Goal: Transaction & Acquisition: Purchase product/service

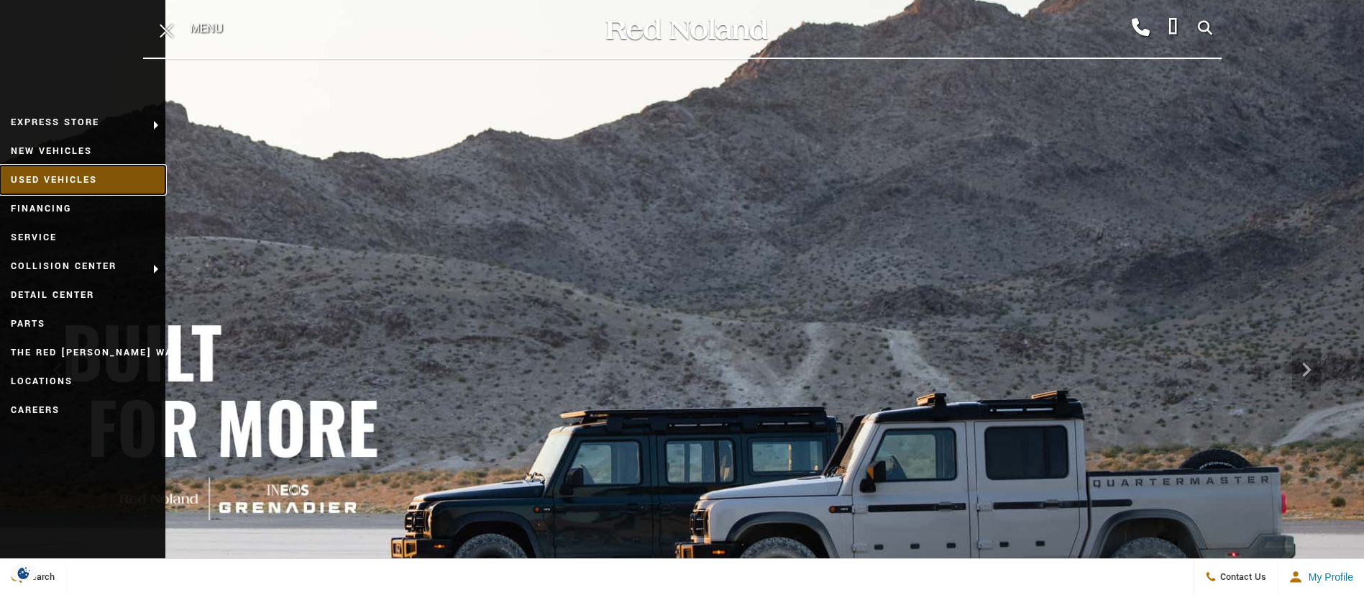
click at [106, 188] on link "Used Vehicles" at bounding box center [82, 179] width 165 height 29
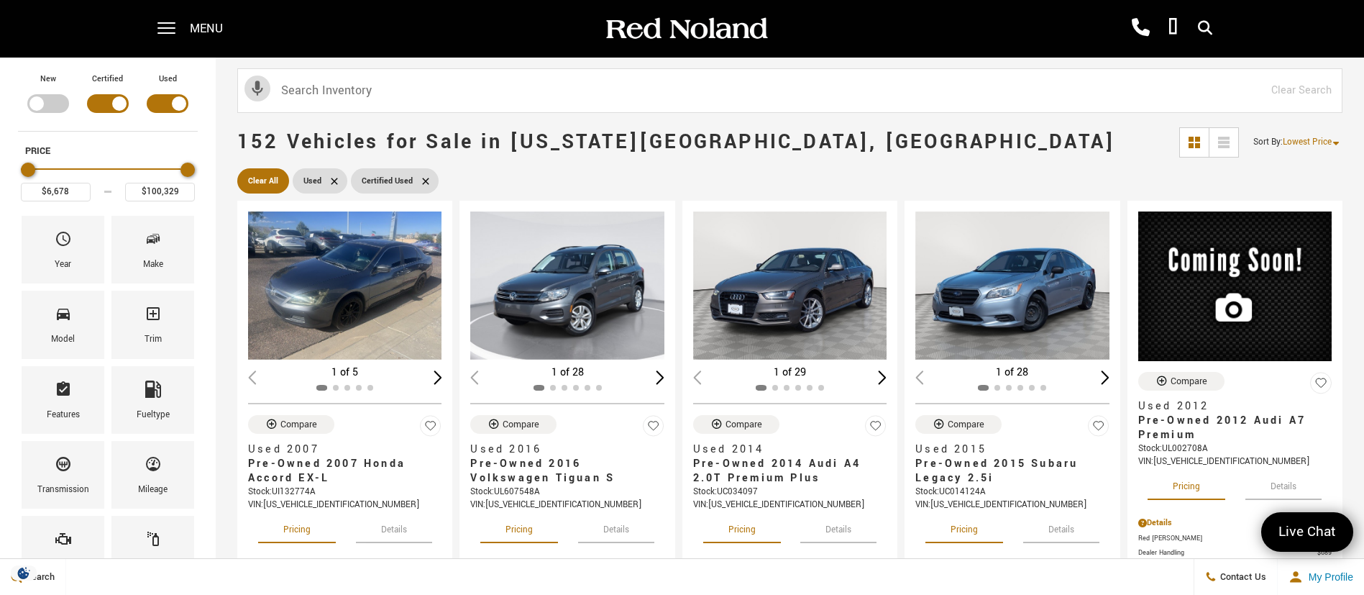
click at [201, 27] on span "Menu" at bounding box center [206, 29] width 33 height 58
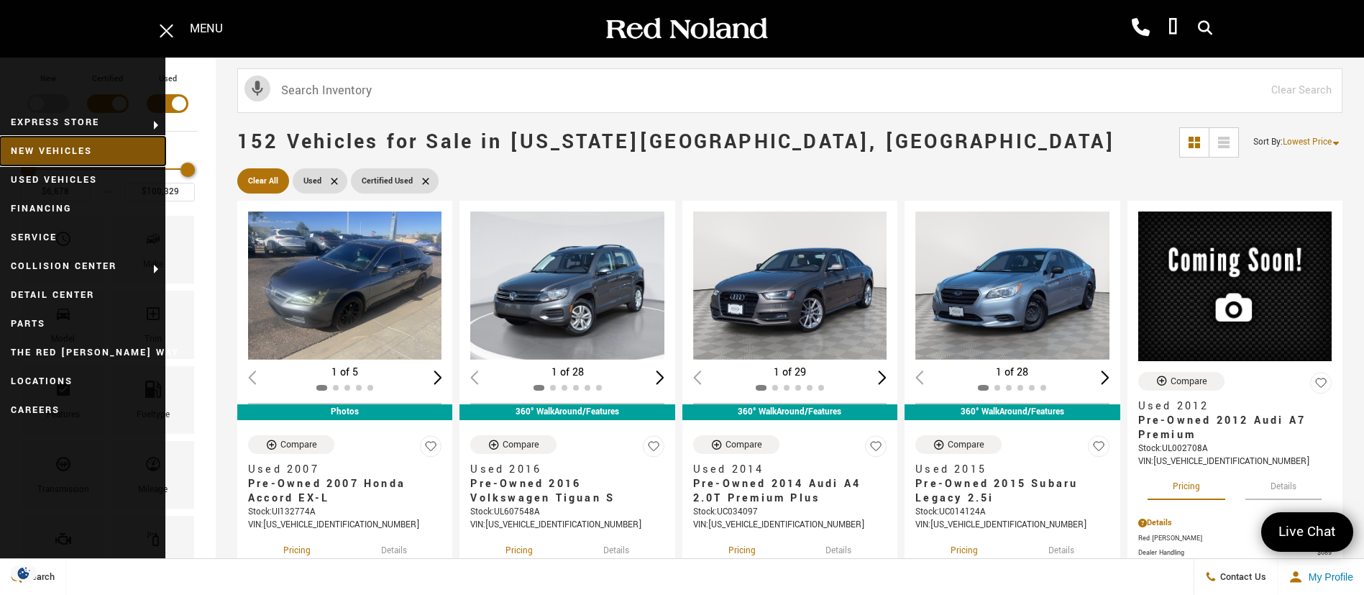
click at [92, 150] on link "New Vehicles" at bounding box center [82, 151] width 165 height 29
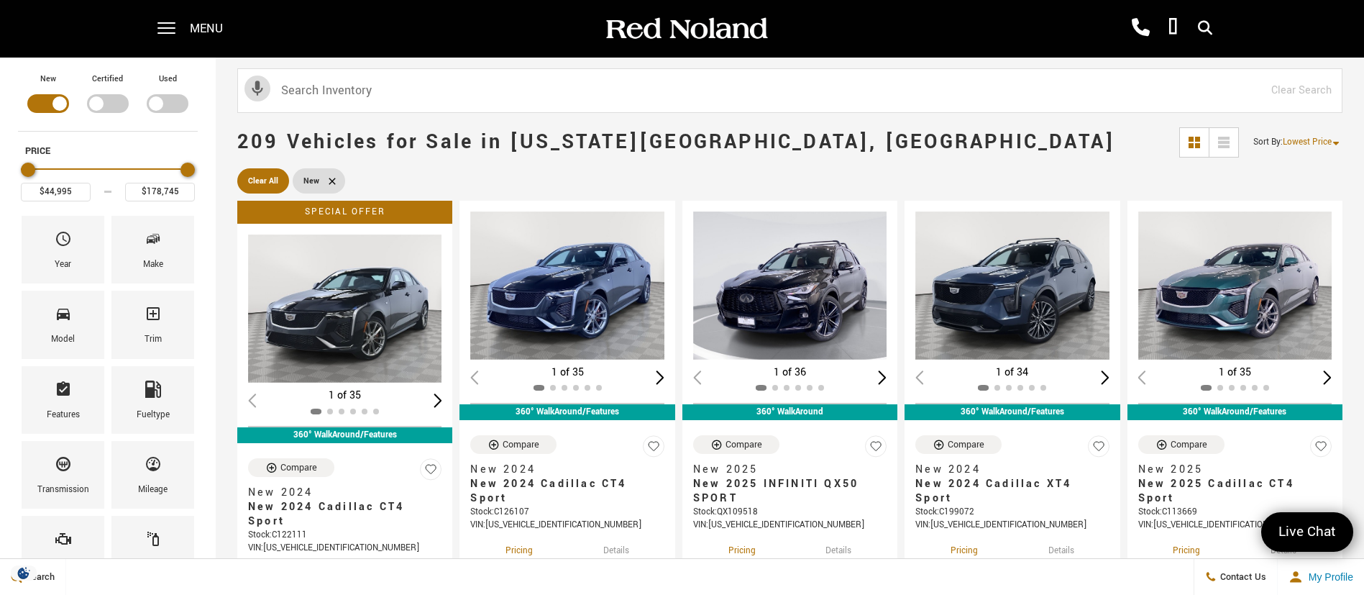
click at [205, 22] on span "Menu" at bounding box center [206, 29] width 33 height 58
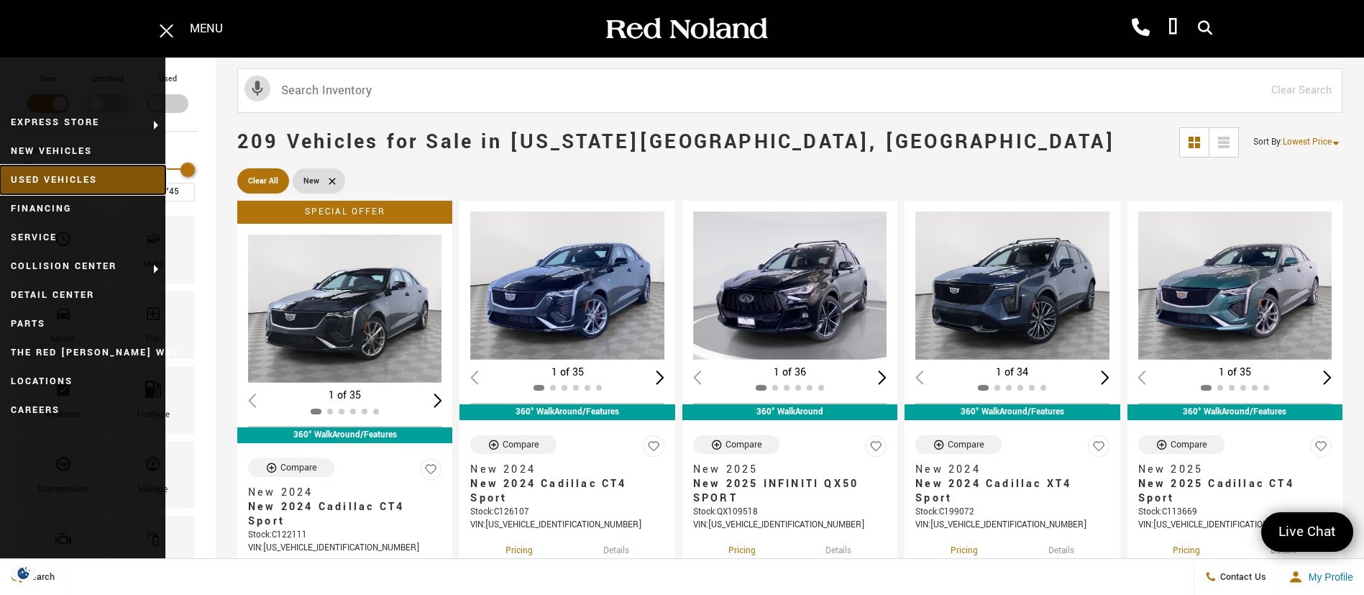
click at [72, 179] on link "Used Vehicles" at bounding box center [82, 179] width 165 height 29
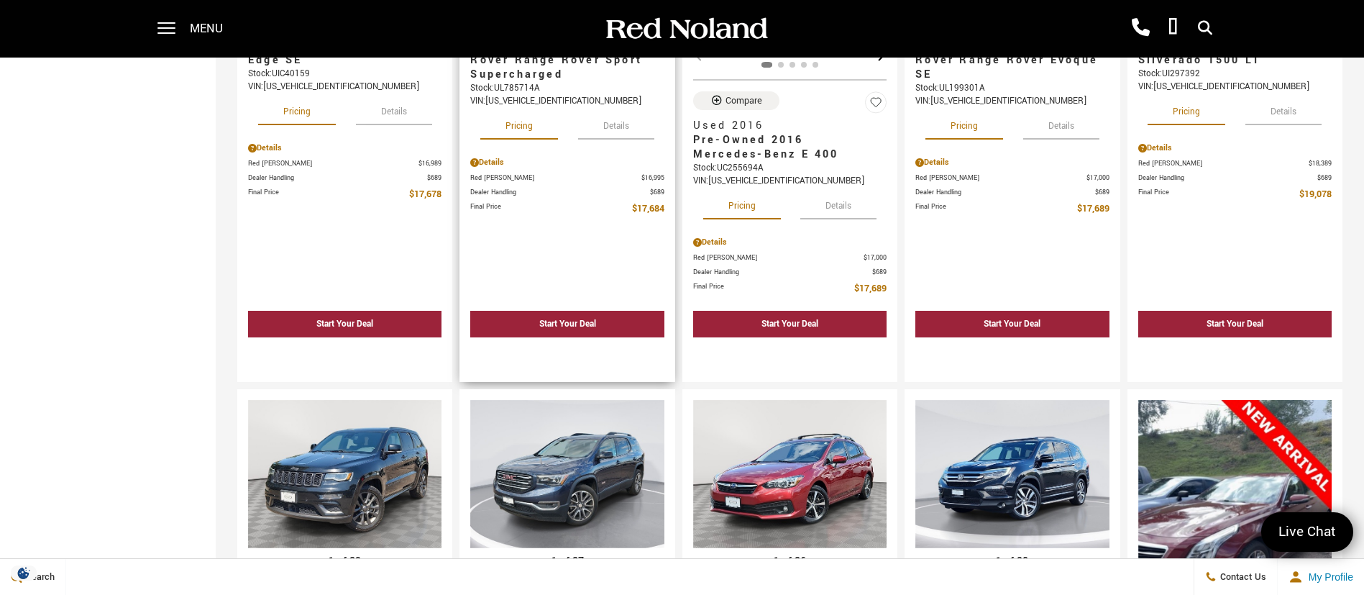
scroll to position [1294, 0]
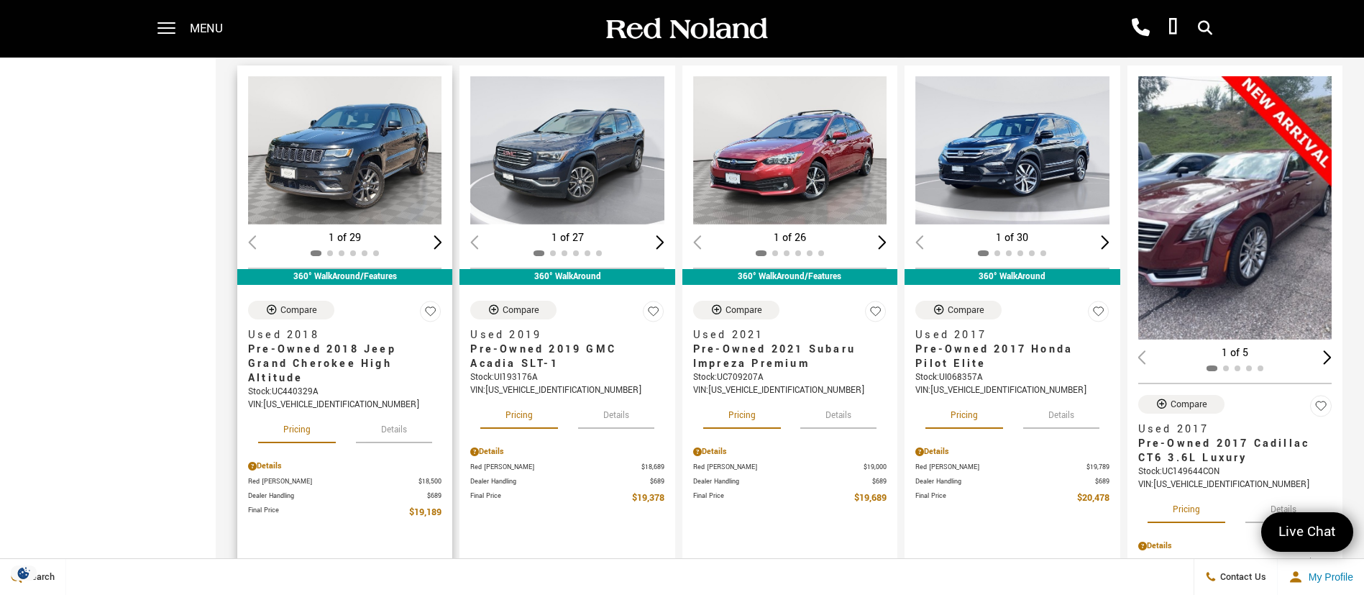
click at [407, 436] on button "Details" at bounding box center [394, 427] width 76 height 32
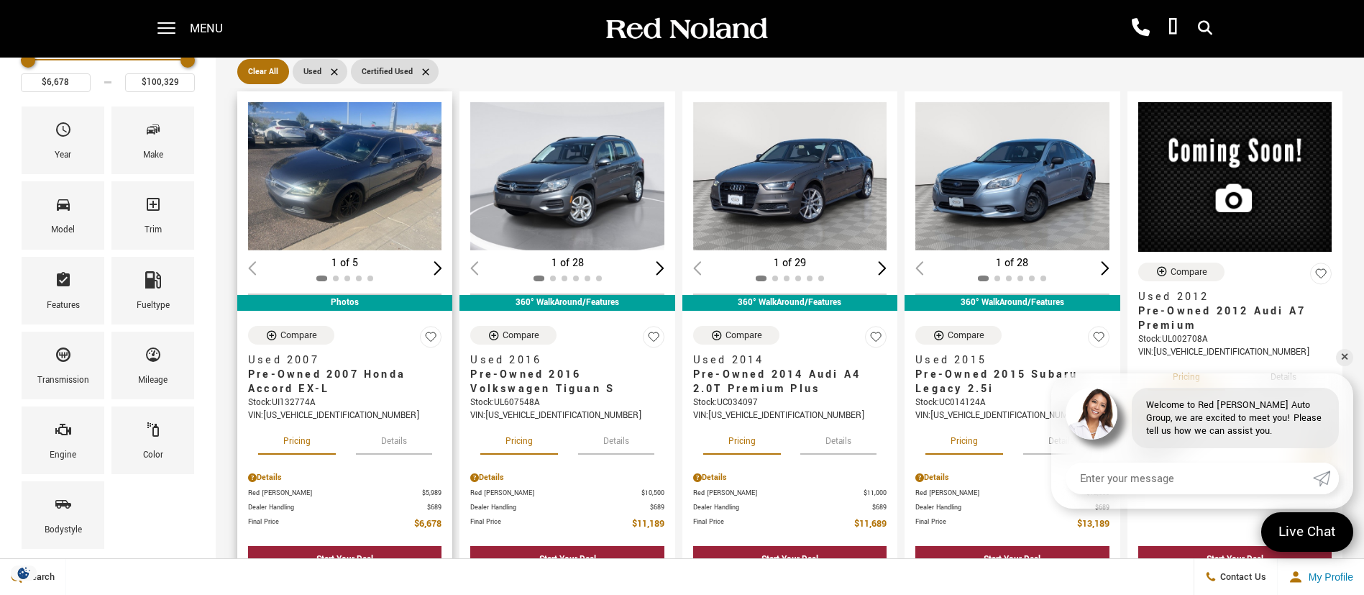
scroll to position [216, 0]
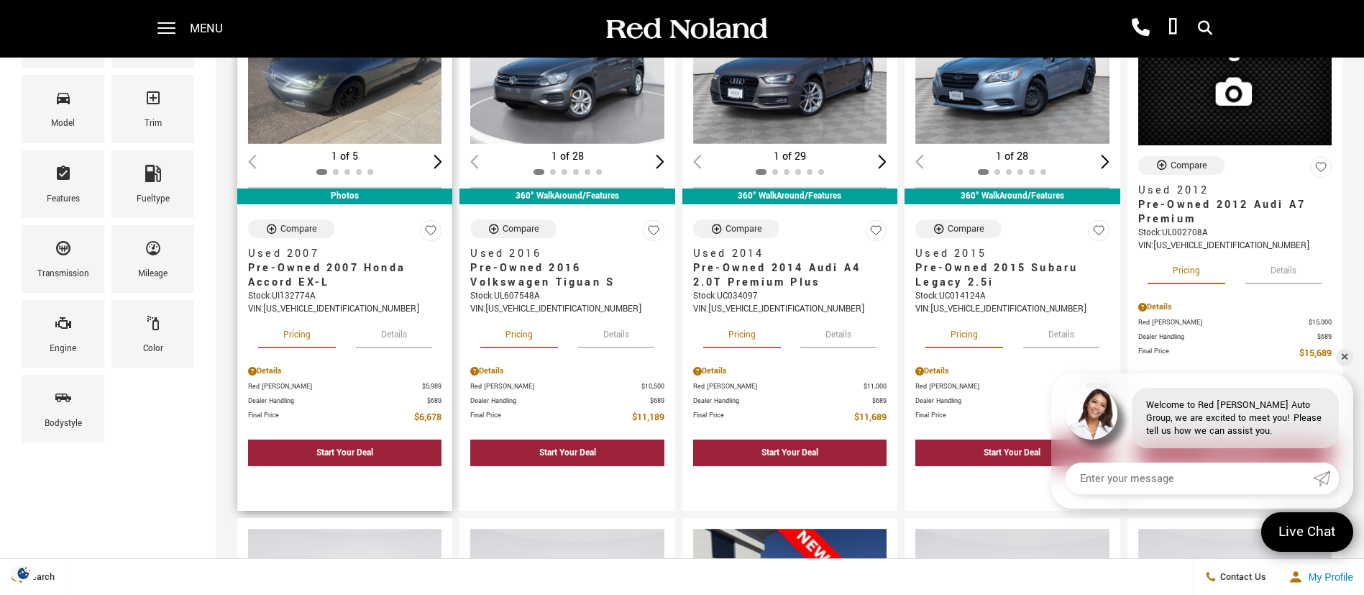
click at [406, 335] on button "Details" at bounding box center [394, 332] width 76 height 32
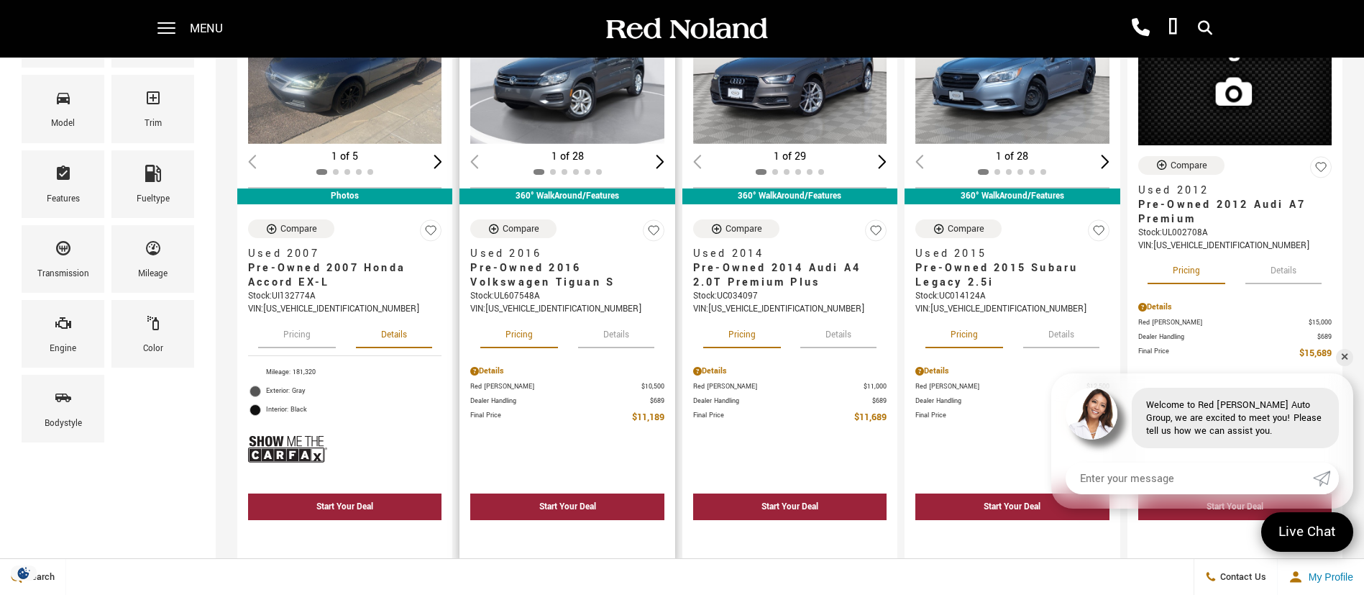
click at [616, 336] on button "Details" at bounding box center [616, 332] width 76 height 32
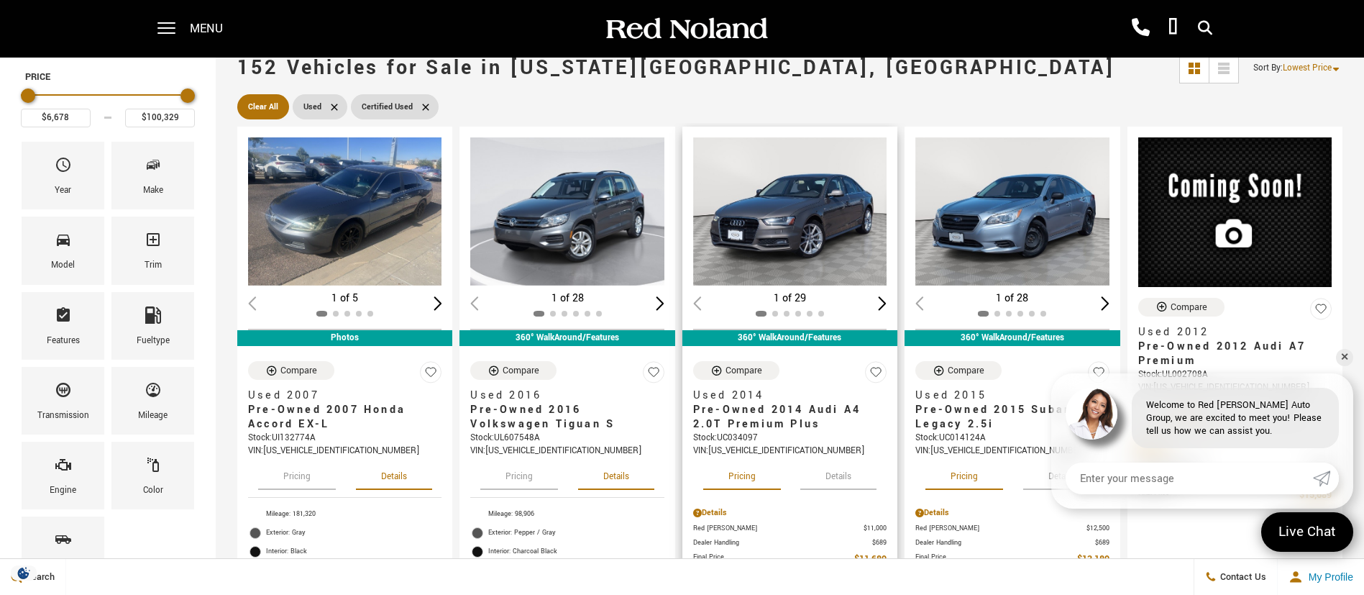
scroll to position [108, 0]
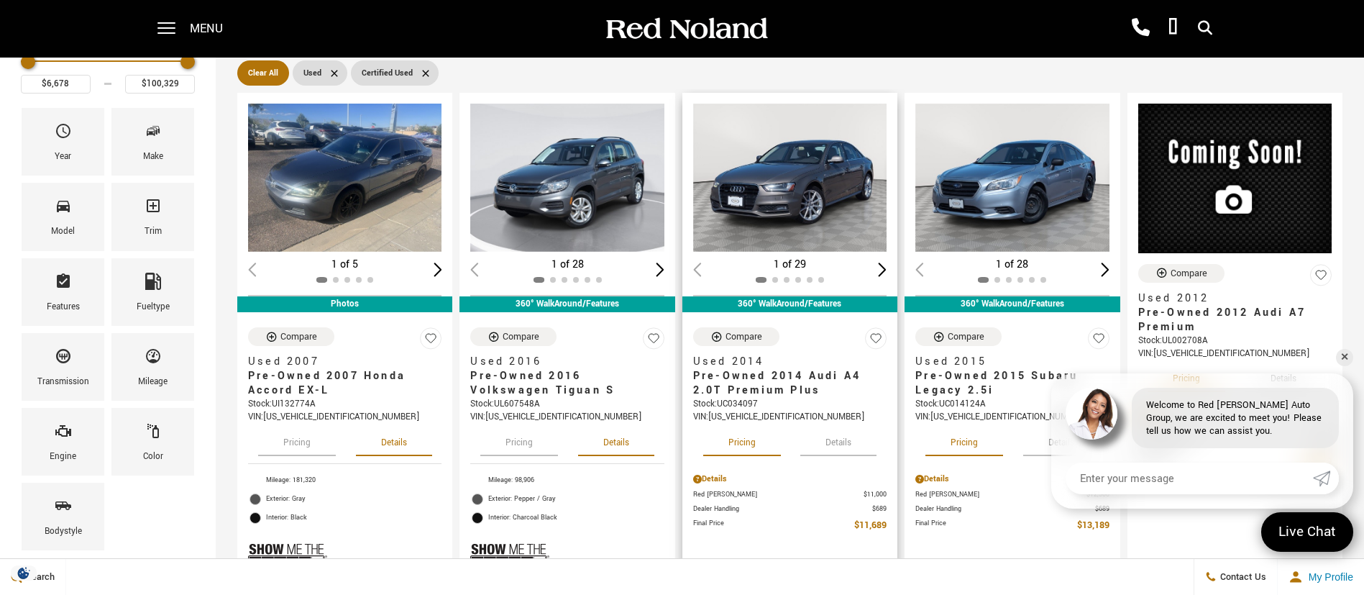
click at [845, 441] on button "Details" at bounding box center [838, 440] width 76 height 32
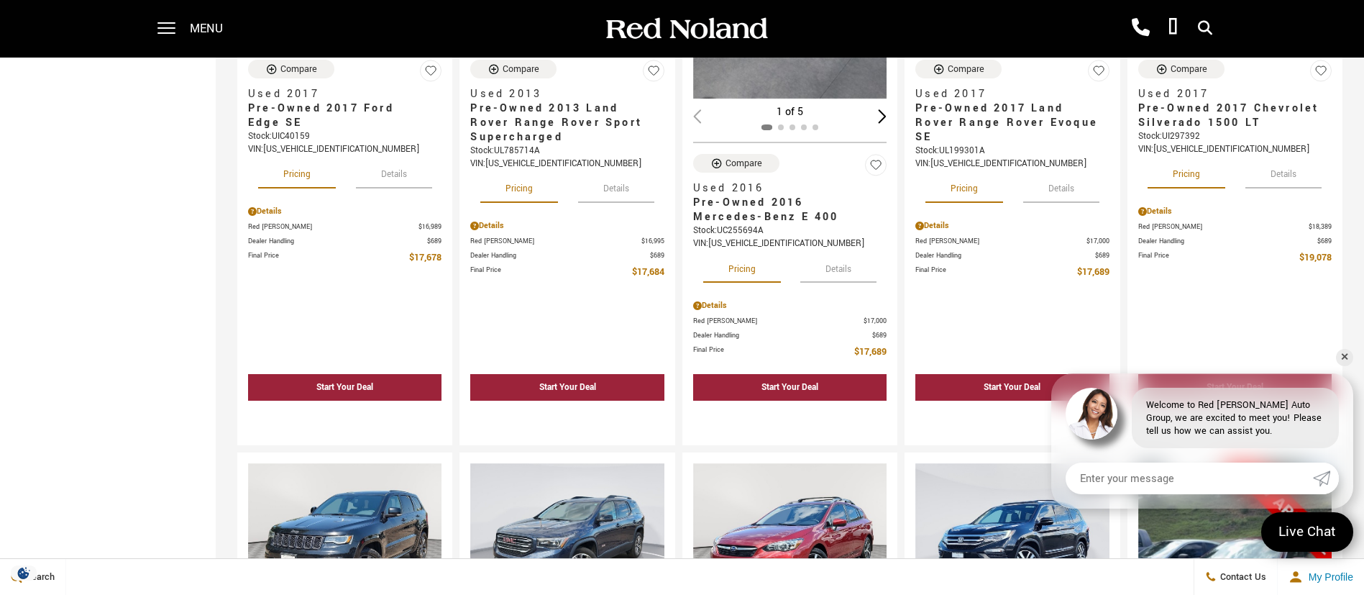
scroll to position [971, 0]
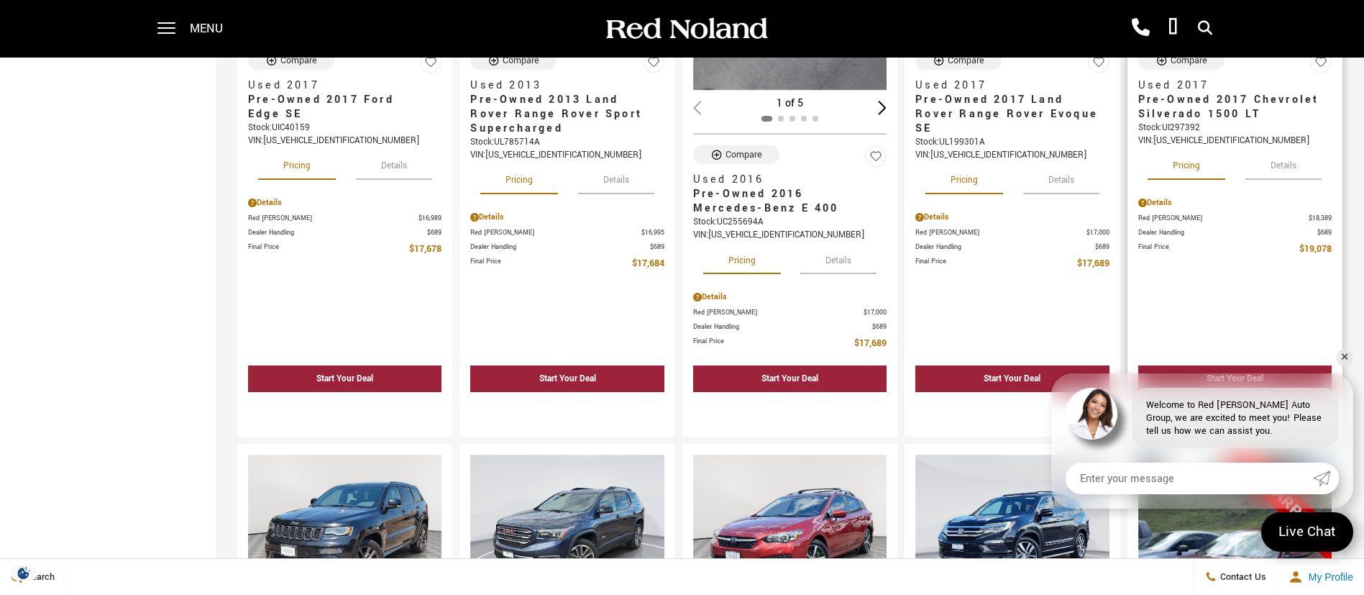
click at [1295, 166] on button "Details" at bounding box center [1283, 163] width 76 height 32
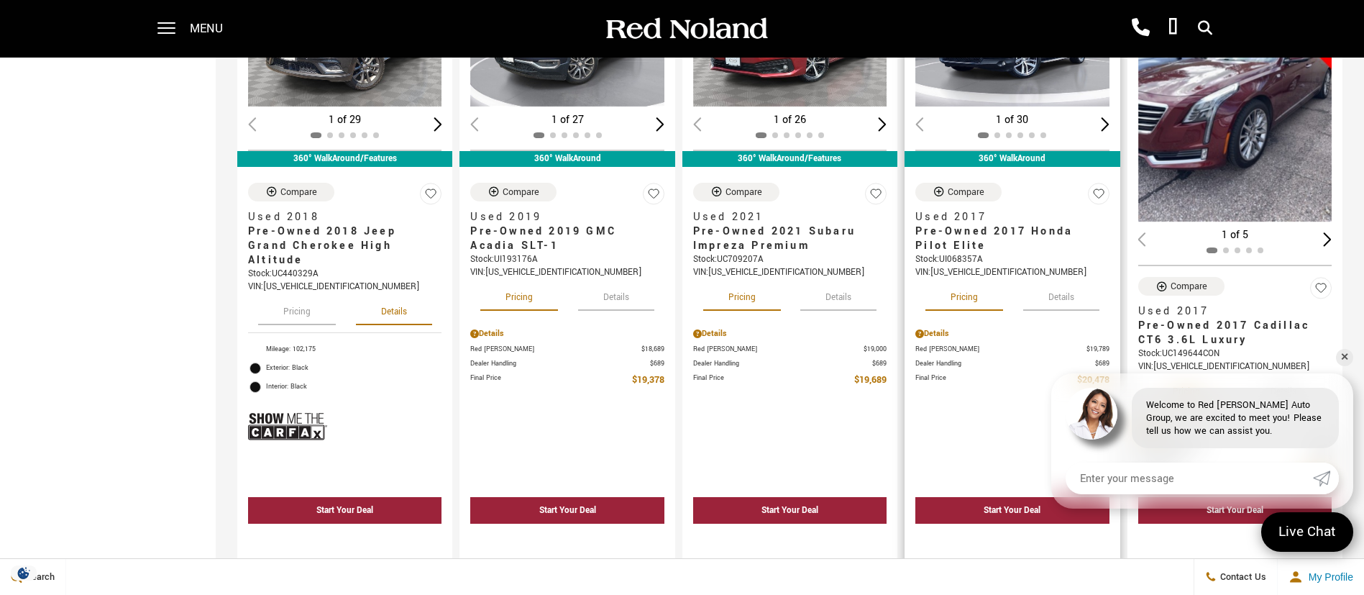
scroll to position [1510, 0]
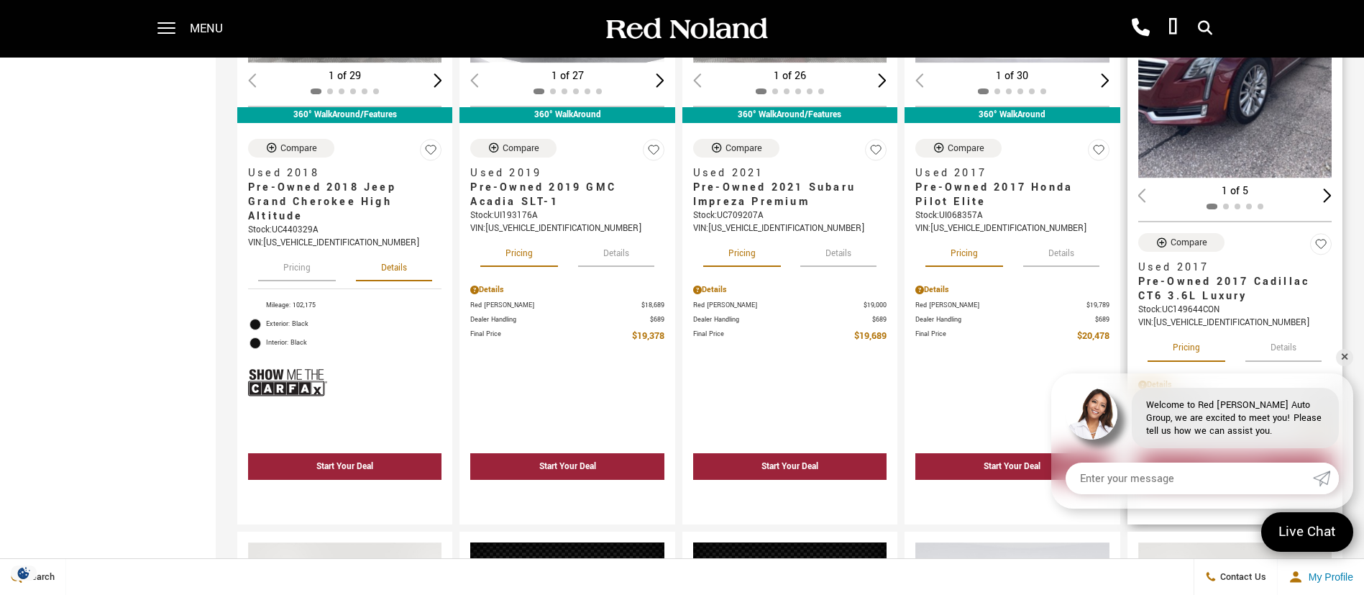
click at [1301, 352] on button "Details" at bounding box center [1283, 345] width 76 height 32
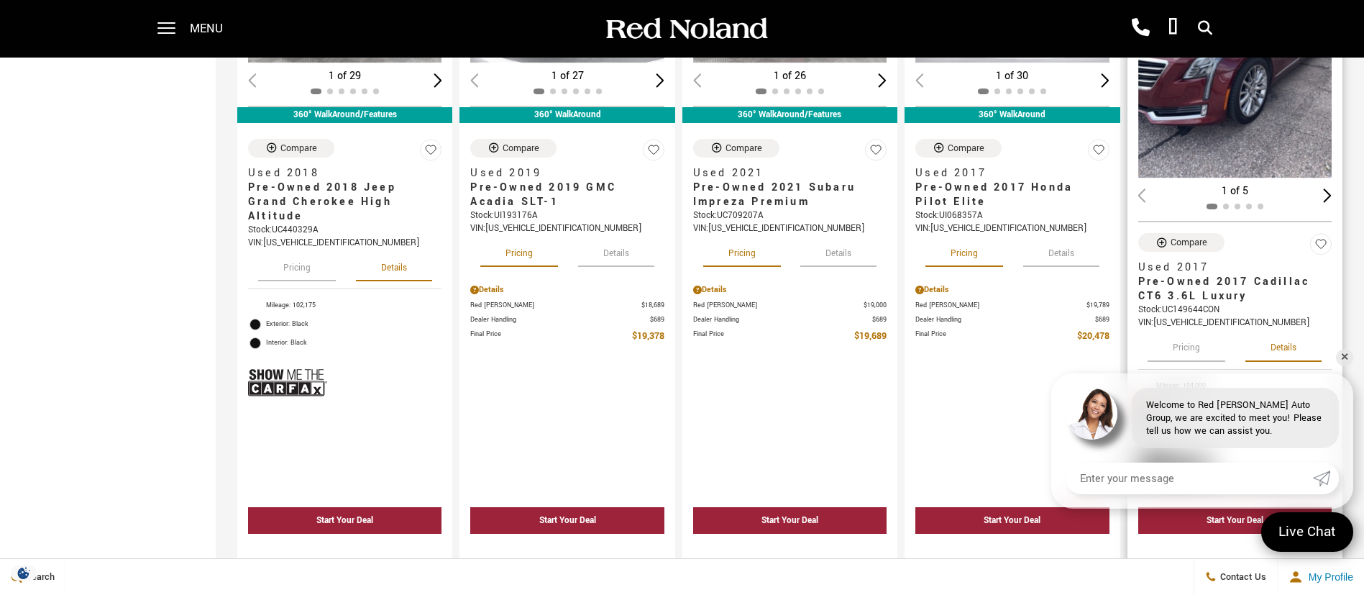
scroll to position [1618, 0]
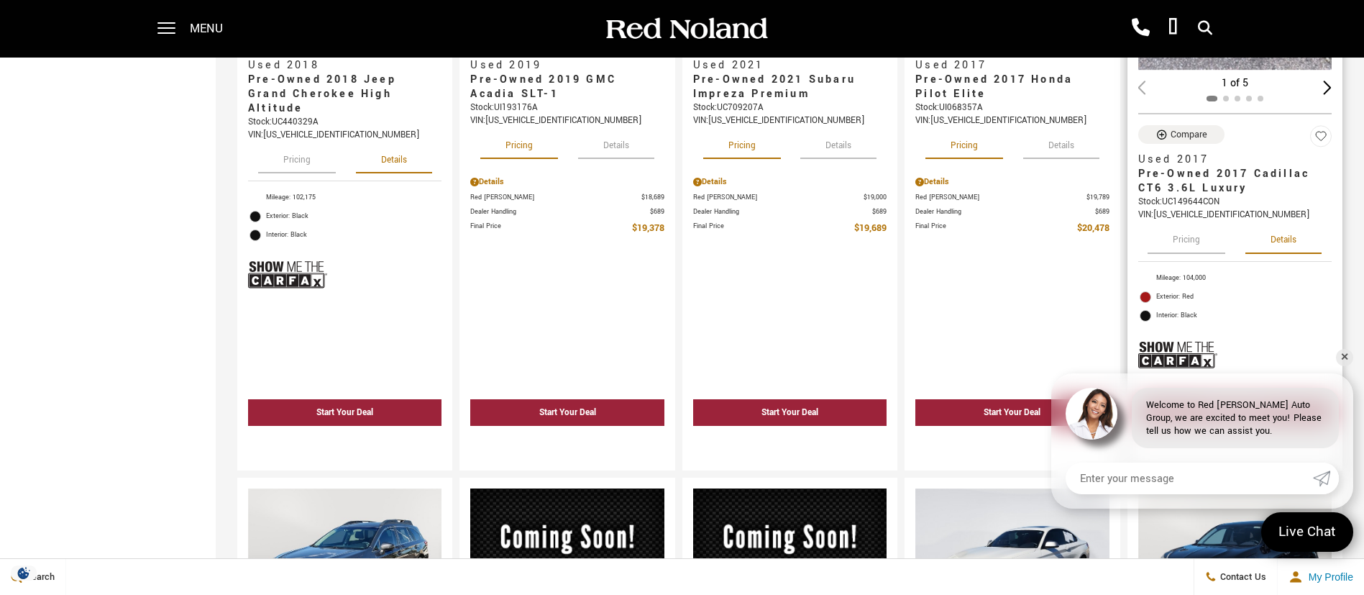
click at [1203, 244] on button "Pricing" at bounding box center [1187, 237] width 78 height 32
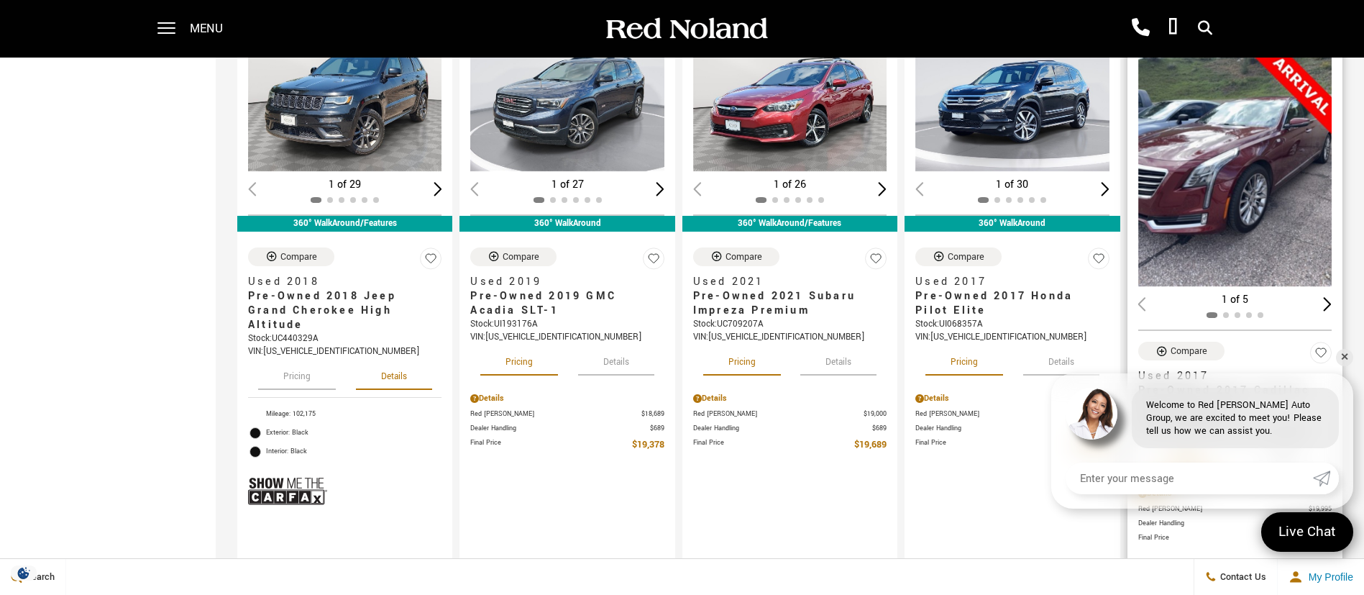
scroll to position [1402, 0]
click at [1332, 303] on div "Next slide" at bounding box center [1327, 303] width 9 height 14
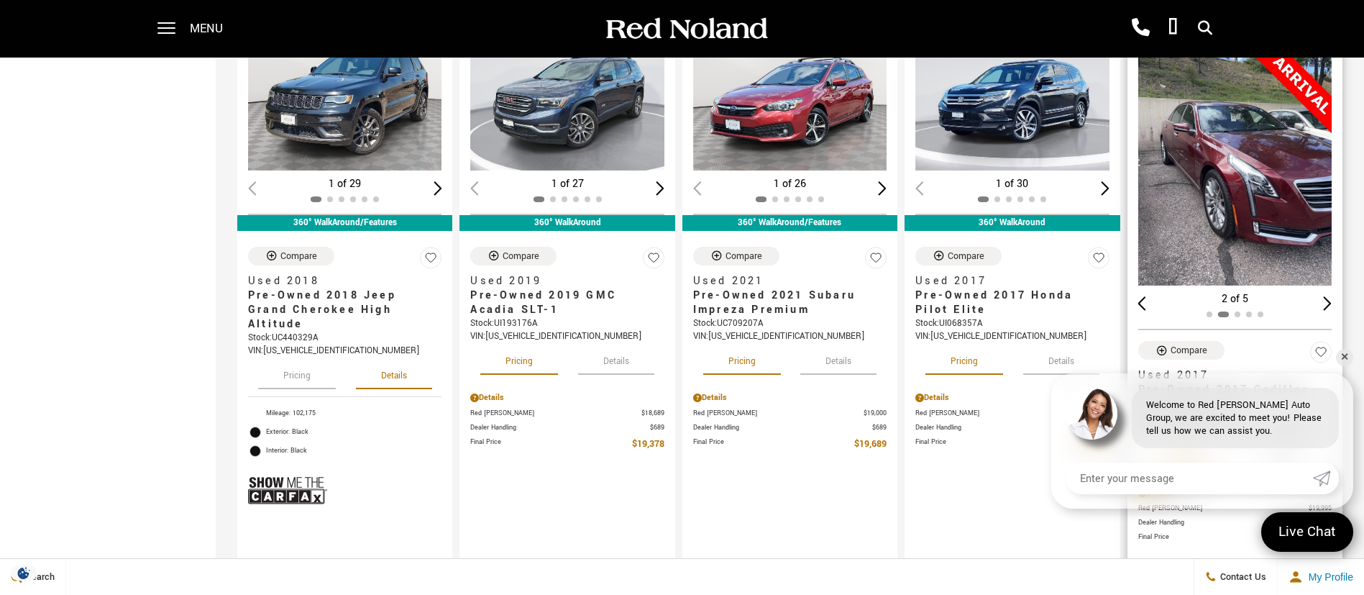
click at [1332, 303] on div "Next slide" at bounding box center [1327, 303] width 9 height 14
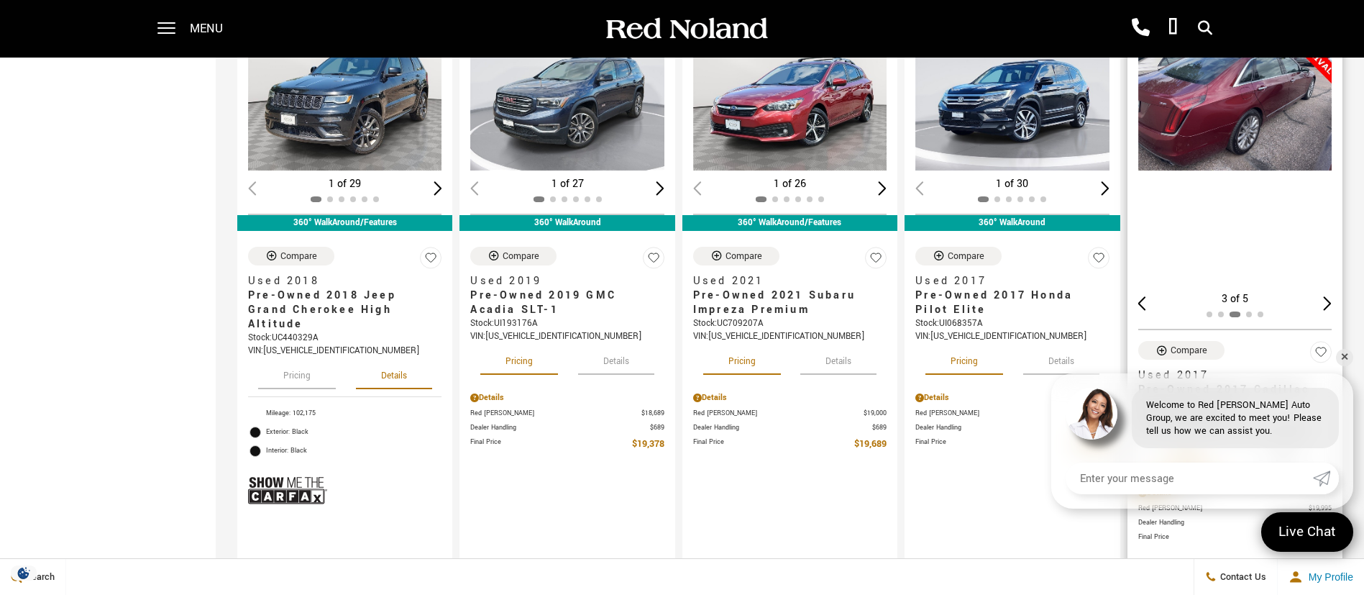
click at [1332, 303] on div "Next slide" at bounding box center [1327, 303] width 9 height 14
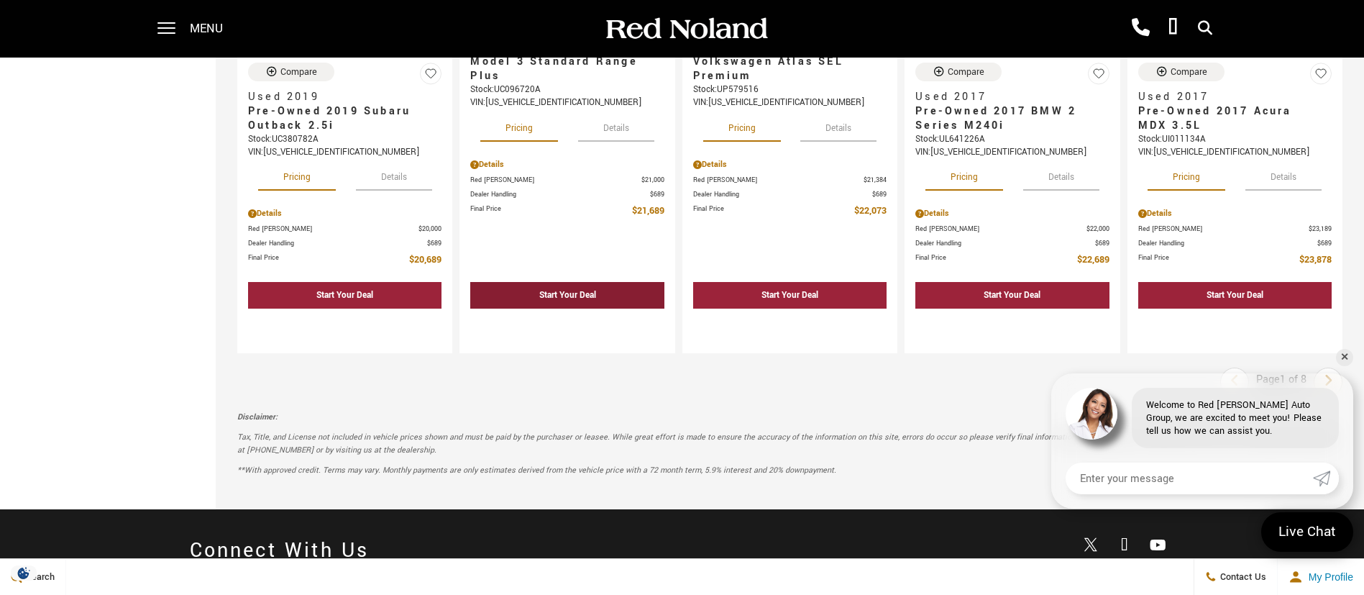
scroll to position [2373, 0]
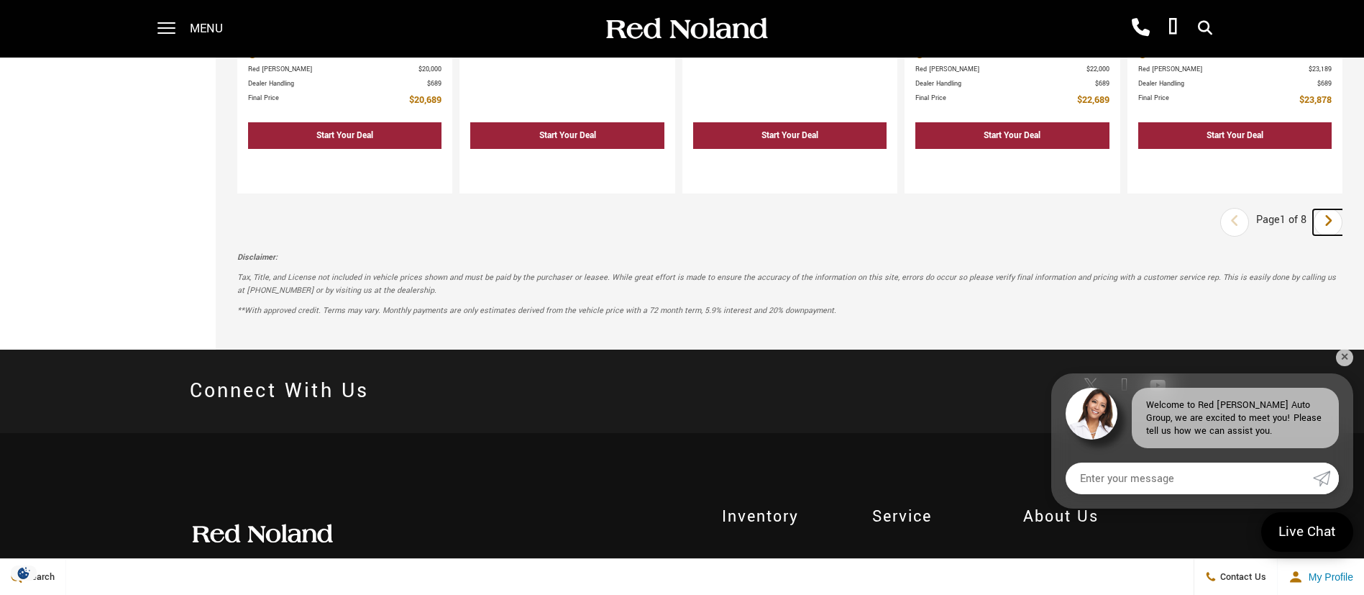
drag, startPoint x: 1350, startPoint y: 222, endPoint x: 1337, endPoint y: 228, distance: 14.8
click at [1344, 221] on link "Next" at bounding box center [1328, 222] width 31 height 26
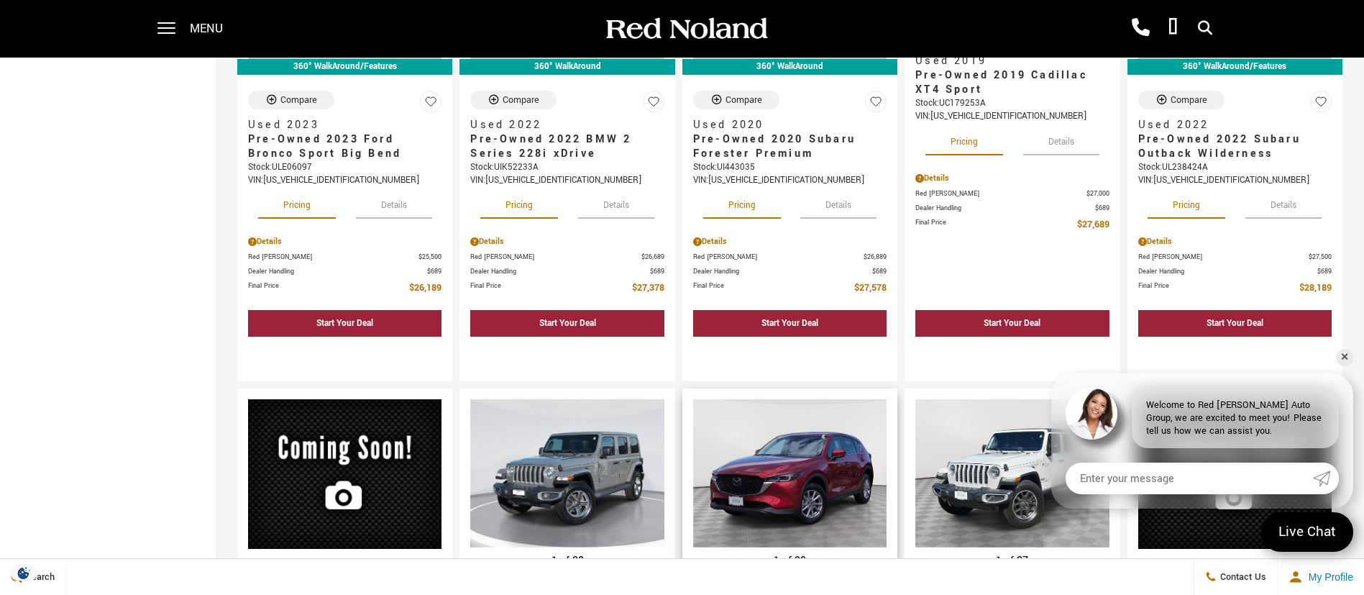
scroll to position [755, 0]
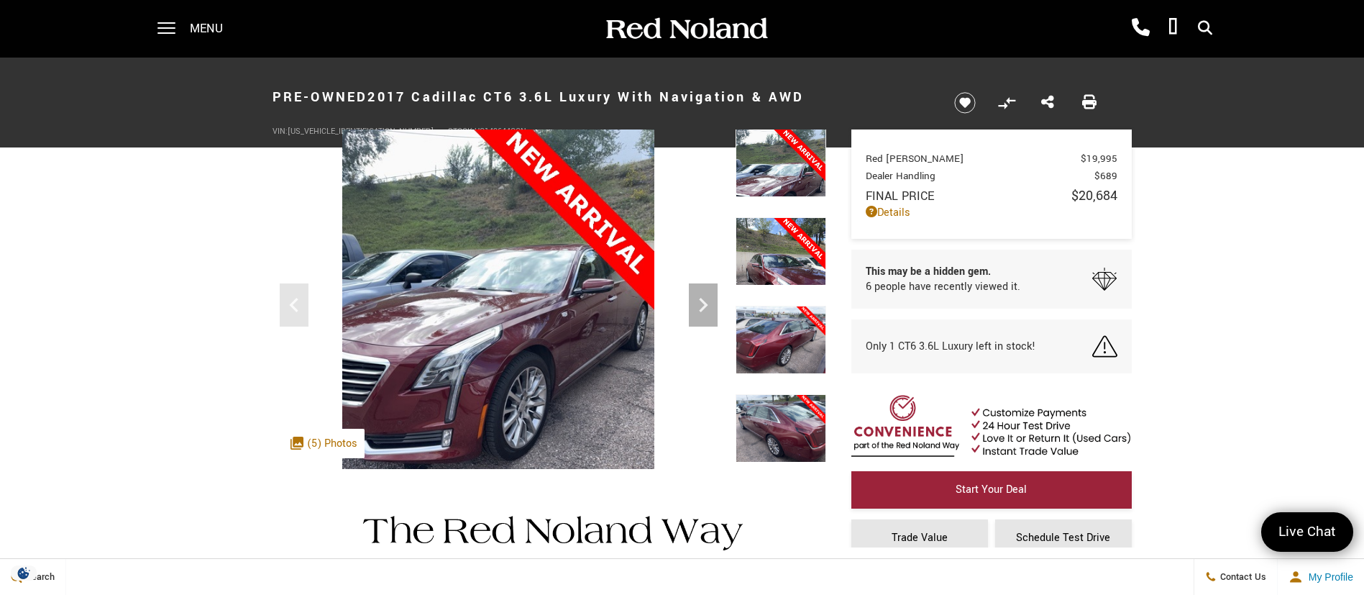
click at [785, 175] on img at bounding box center [781, 189] width 91 height 120
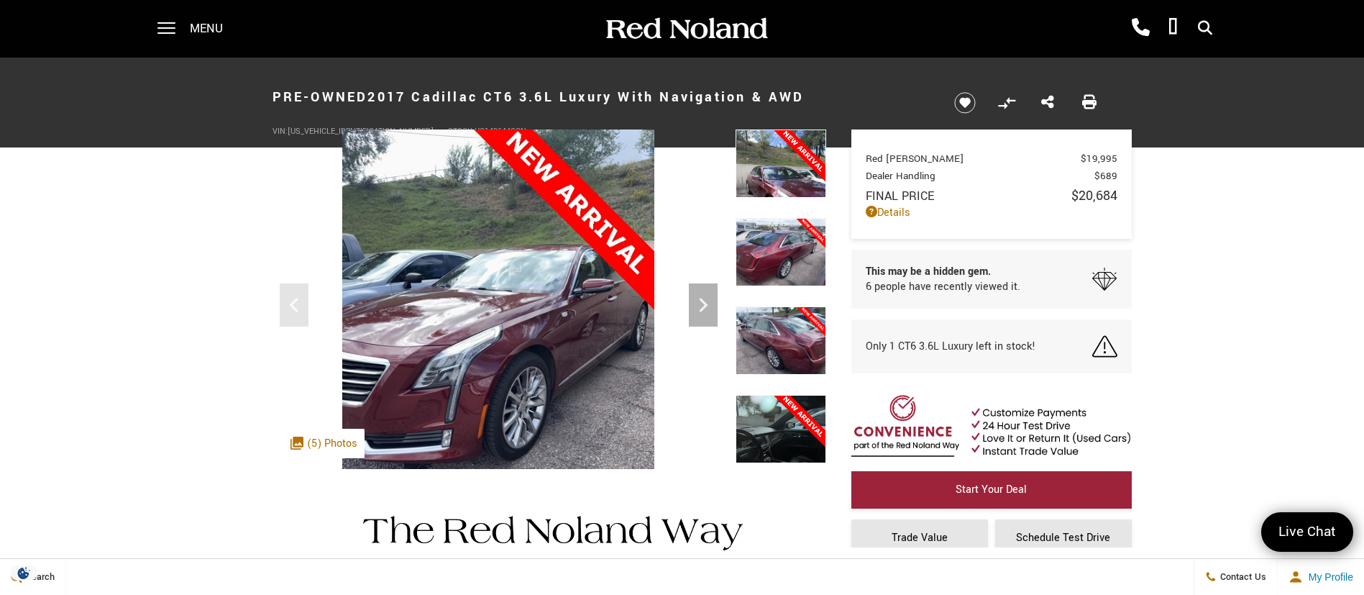
click at [800, 147] on img at bounding box center [781, 189] width 91 height 120
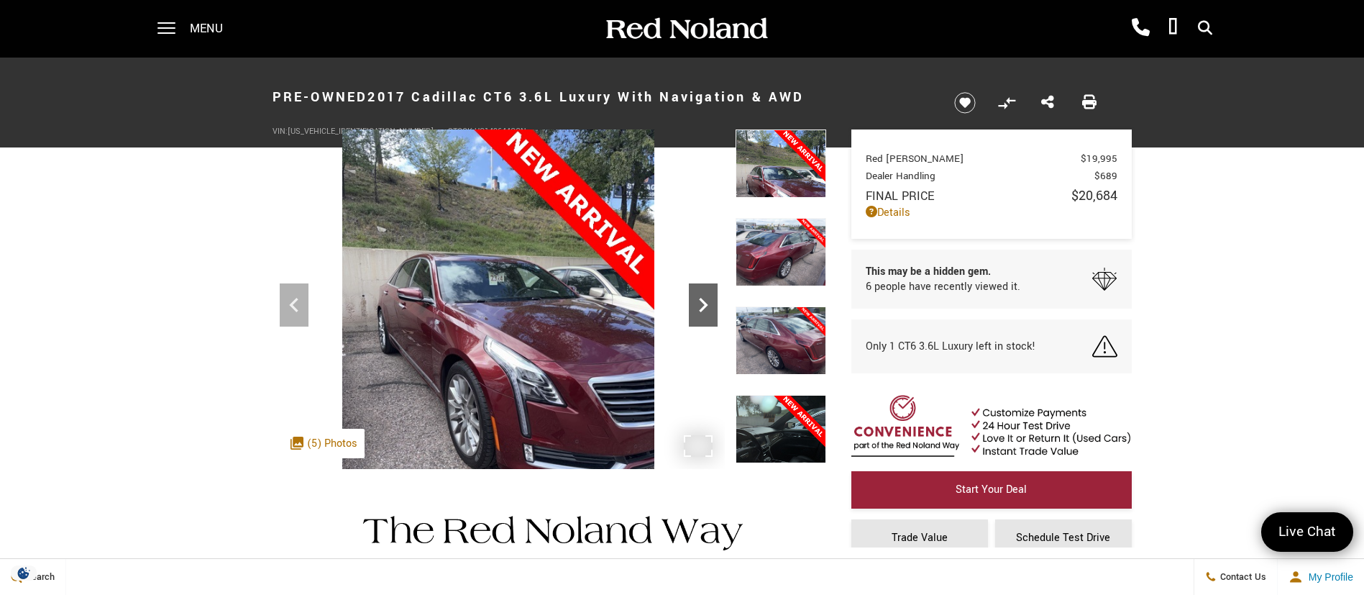
click at [700, 301] on icon "Next" at bounding box center [703, 305] width 29 height 29
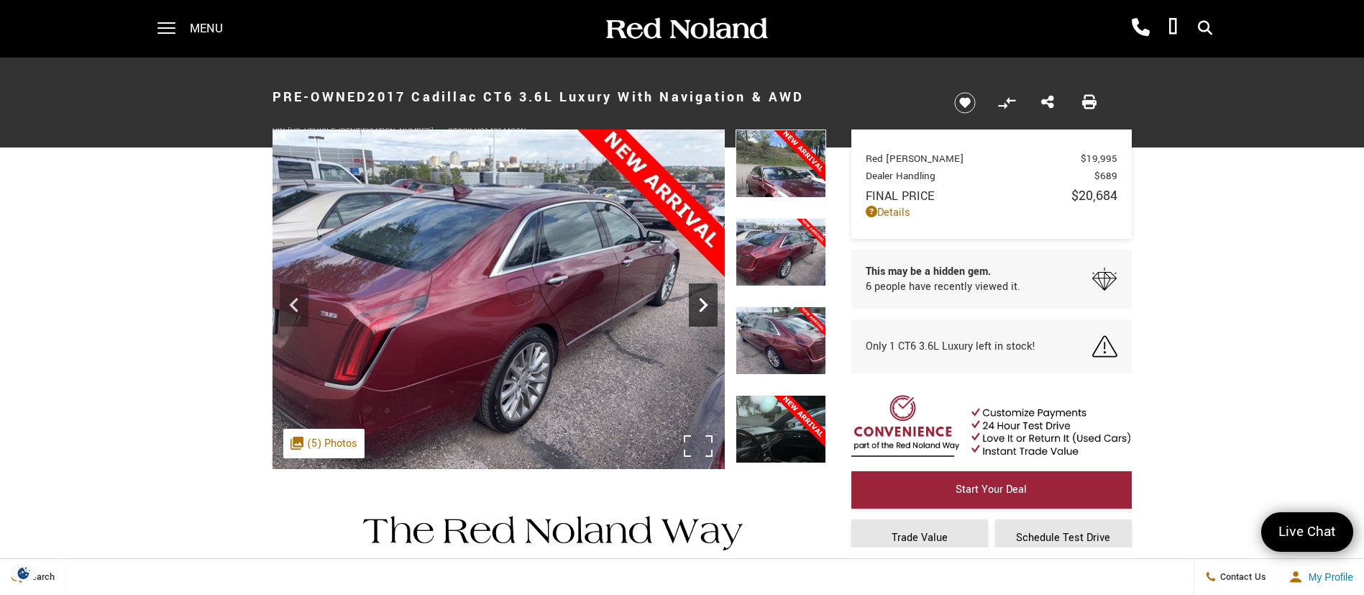
click at [700, 301] on icon "Next" at bounding box center [703, 305] width 29 height 29
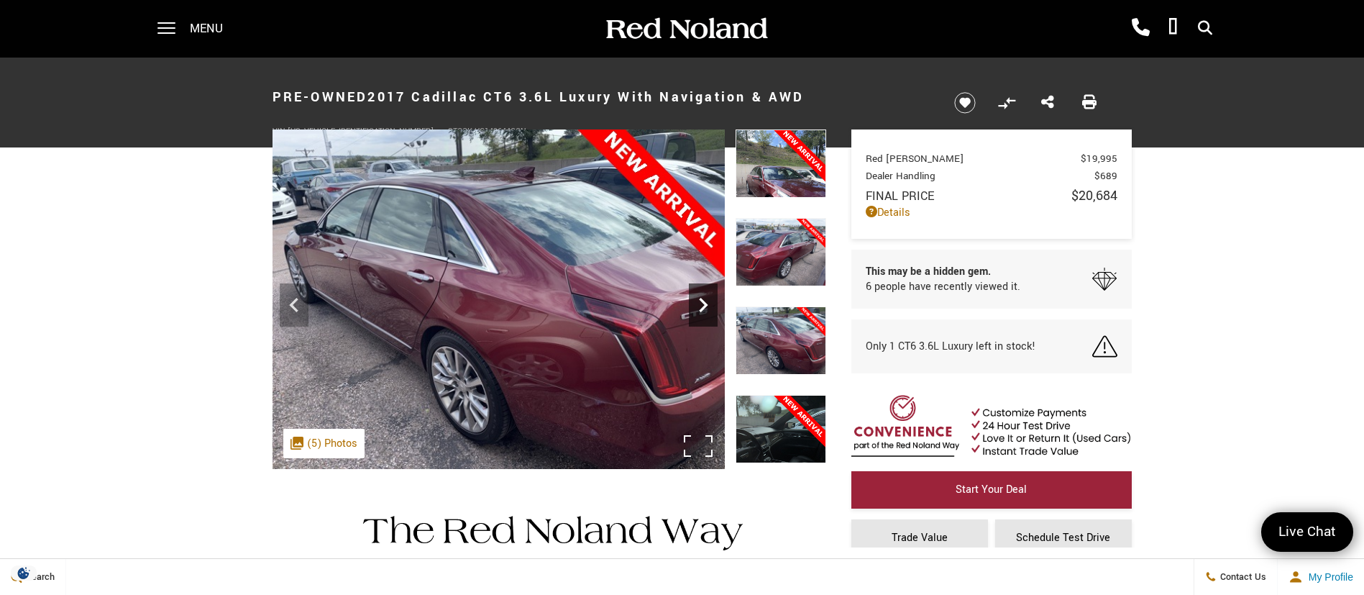
click at [700, 301] on icon "Next" at bounding box center [703, 305] width 29 height 29
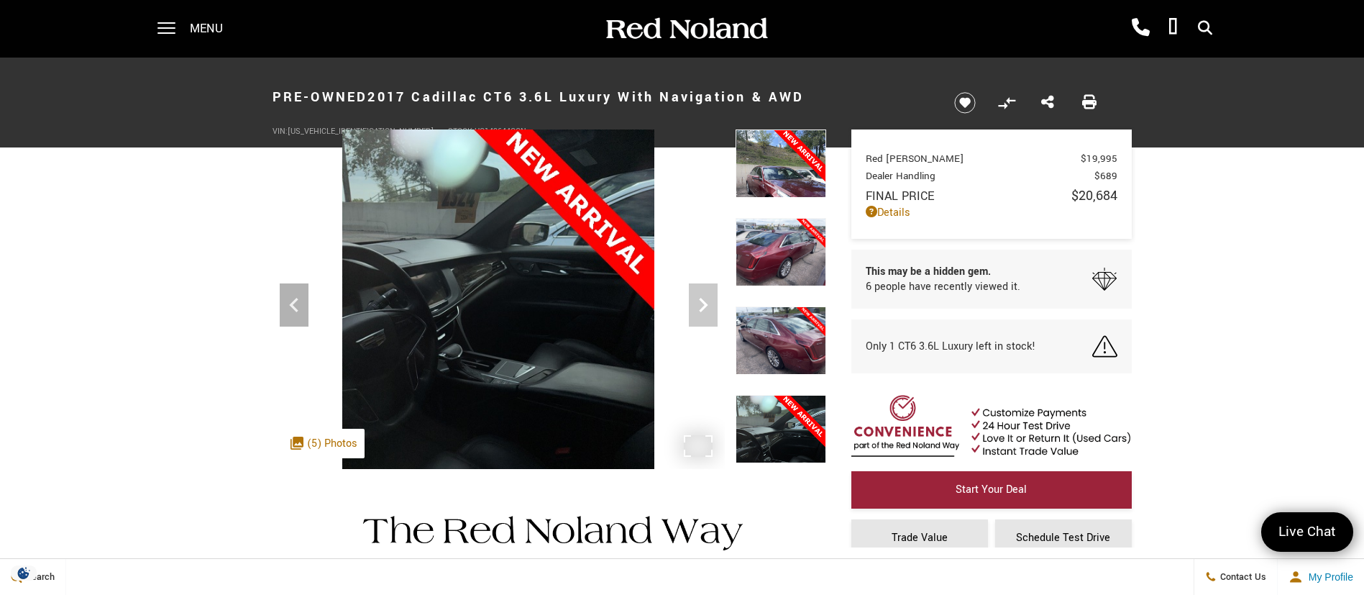
click at [700, 301] on img at bounding box center [499, 337] width 452 height 416
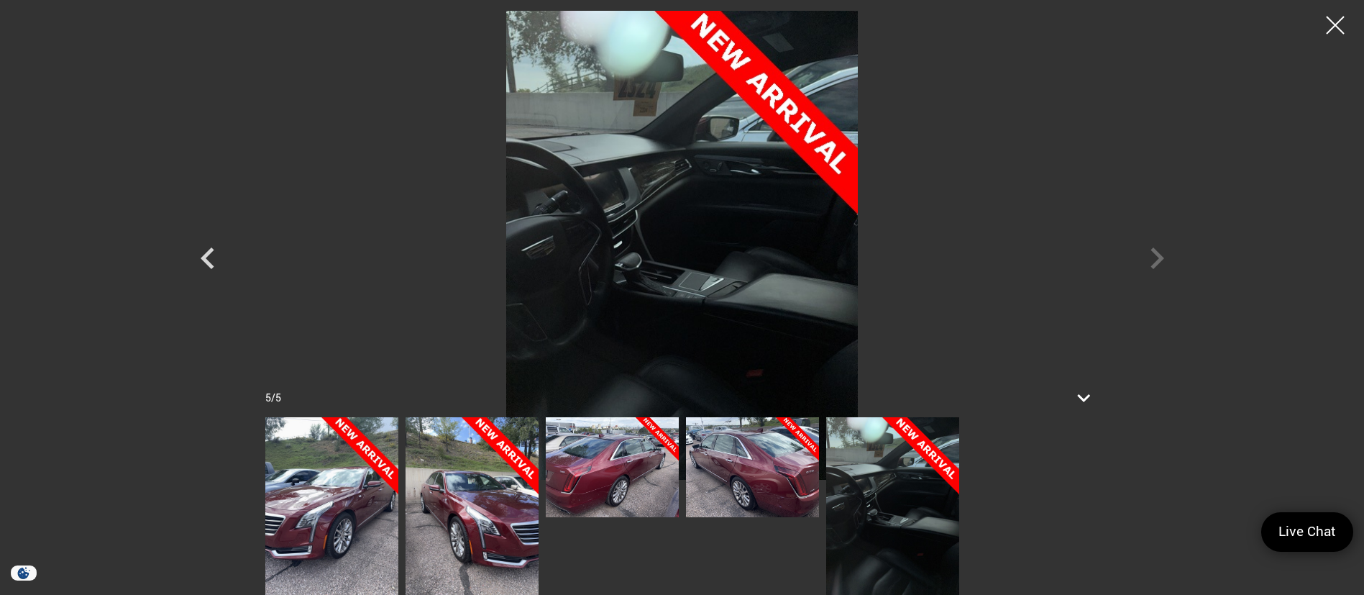
click at [454, 465] on img at bounding box center [472, 506] width 133 height 178
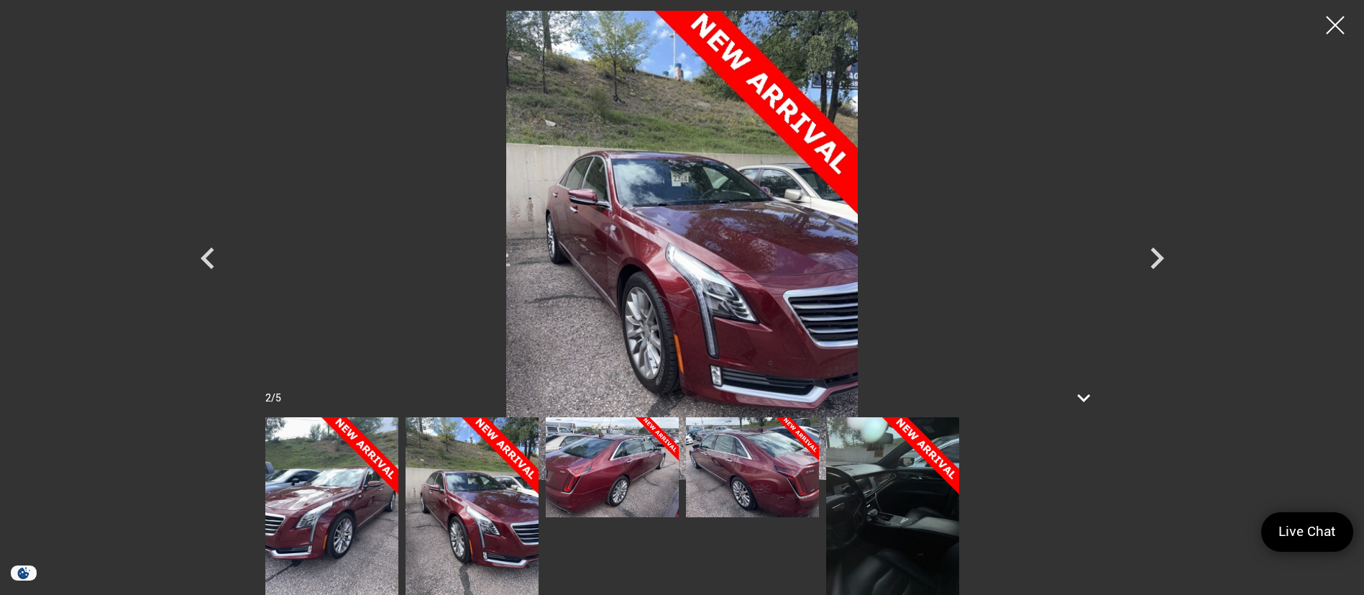
click at [301, 480] on img at bounding box center [331, 506] width 133 height 178
click at [614, 492] on img at bounding box center [612, 467] width 133 height 100
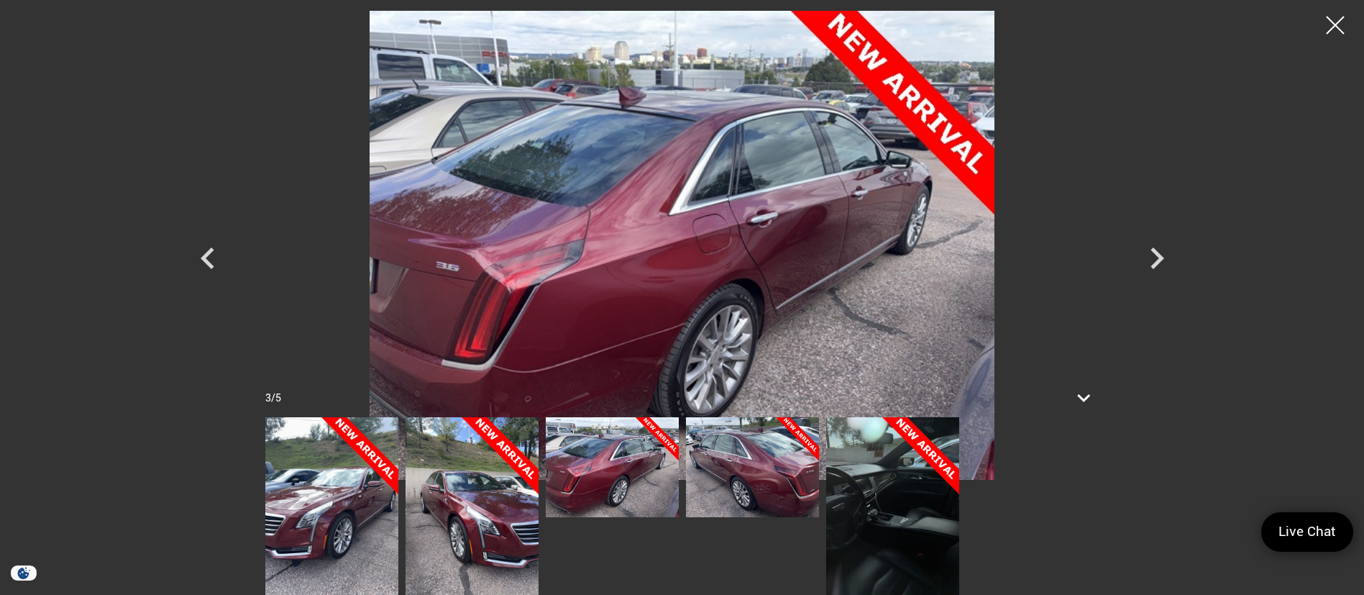
click at [793, 467] on img at bounding box center [752, 467] width 133 height 100
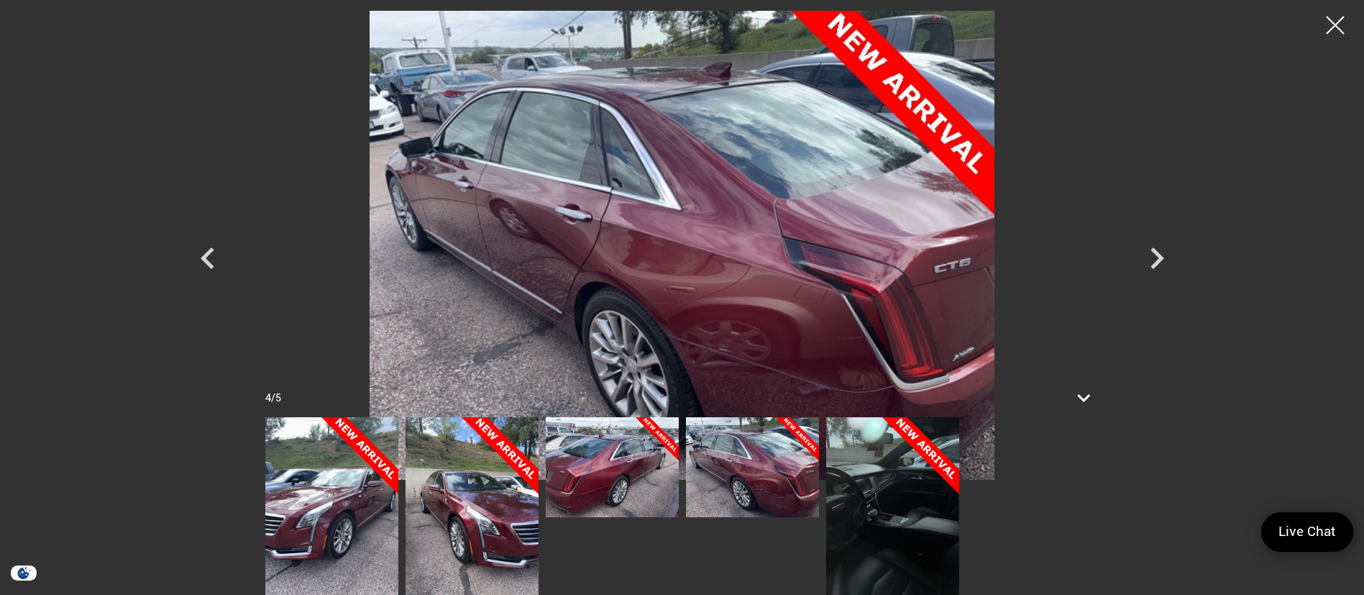
drag, startPoint x: 1337, startPoint y: 25, endPoint x: 1325, endPoint y: 31, distance: 12.9
click at [1331, 29] on div at bounding box center [1335, 25] width 36 height 36
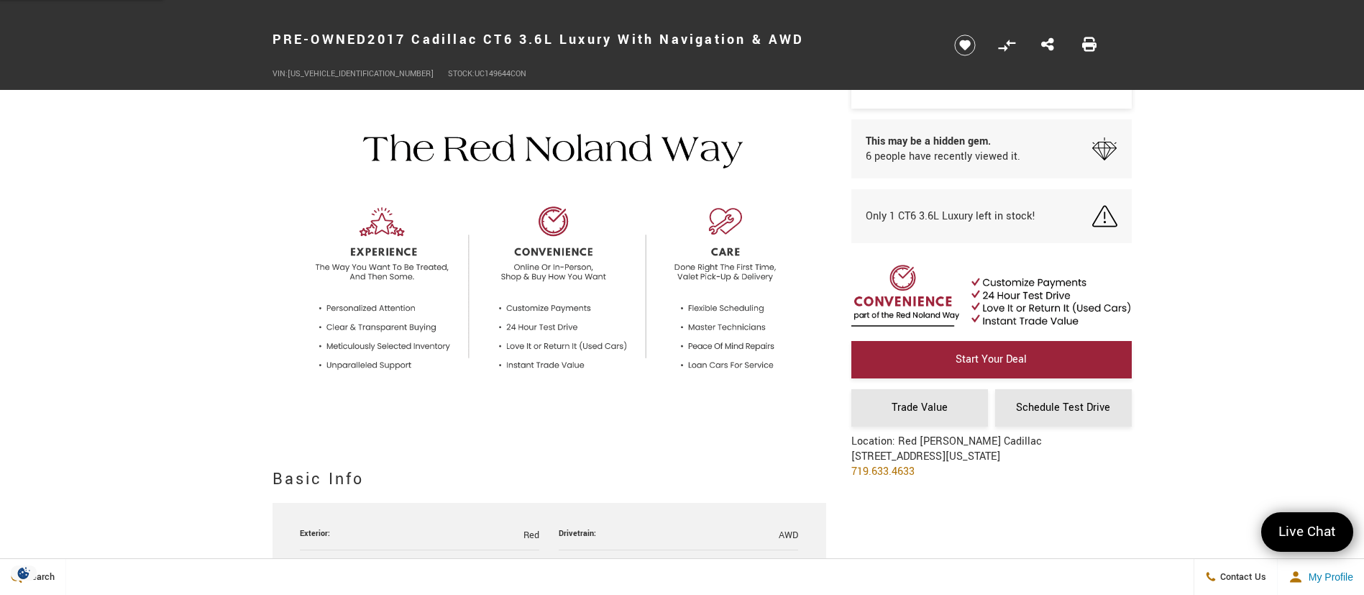
scroll to position [539, 0]
